Goal: Task Accomplishment & Management: Manage account settings

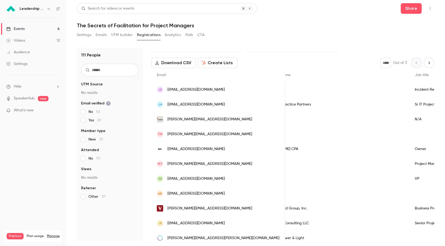
scroll to position [0, 271]
click at [336, 9] on icon "button" at bounding box center [430, 9] width 4 height 4
click at [336, 28] on div at bounding box center [222, 123] width 445 height 246
click at [33, 62] on link "Settings" at bounding box center [33, 64] width 66 height 12
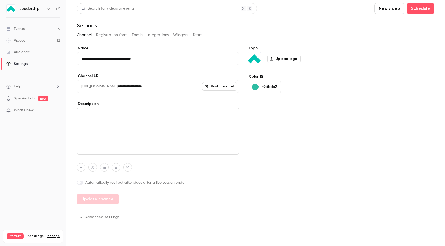
click at [196, 36] on button "Team" at bounding box center [198, 35] width 10 height 8
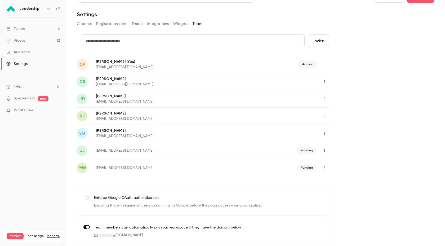
scroll to position [12, 0]
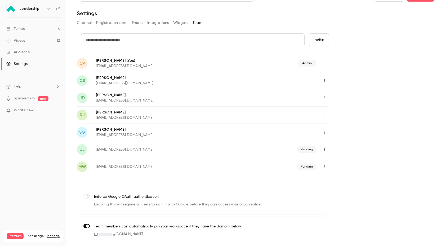
click at [323, 166] on icon "button" at bounding box center [325, 167] width 4 height 4
click at [336, 137] on div at bounding box center [222, 123] width 445 height 246
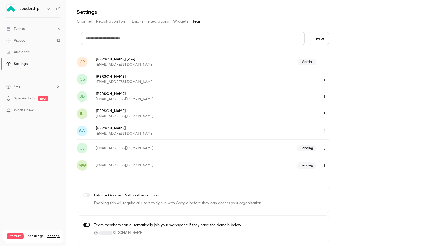
click at [323, 165] on icon "button" at bounding box center [325, 165] width 4 height 4
click at [325, 167] on div at bounding box center [222, 123] width 445 height 246
click at [325, 167] on icon "button" at bounding box center [325, 165] width 4 height 4
click at [336, 140] on div at bounding box center [222, 123] width 445 height 246
click at [324, 133] on button "button" at bounding box center [324, 131] width 8 height 8
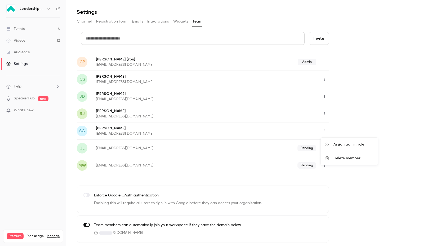
click at [336, 123] on div at bounding box center [222, 123] width 445 height 246
click at [326, 163] on button "button" at bounding box center [324, 165] width 8 height 8
click at [330, 178] on div at bounding box center [329, 179] width 8 height 4
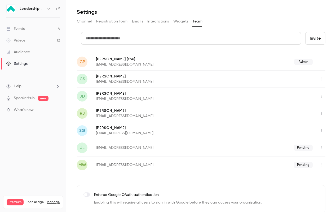
click at [39, 28] on link "Events 4" at bounding box center [33, 29] width 66 height 12
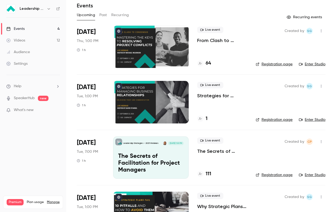
scroll to position [23, 0]
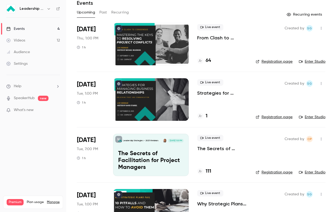
click at [246, 159] on div "Live event The Secrets of Facilitation for Project Managers 111" at bounding box center [222, 155] width 50 height 42
click at [166, 167] on p "The Secrets of Facilitation for Project Managers" at bounding box center [150, 161] width 65 height 20
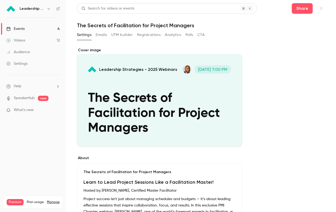
click at [153, 37] on button "Registrations" at bounding box center [149, 35] width 24 height 8
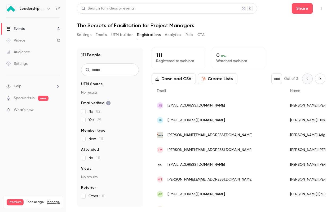
click at [176, 78] on button "Download CSV" at bounding box center [173, 79] width 44 height 11
